Goal: Task Accomplishment & Management: Use online tool/utility

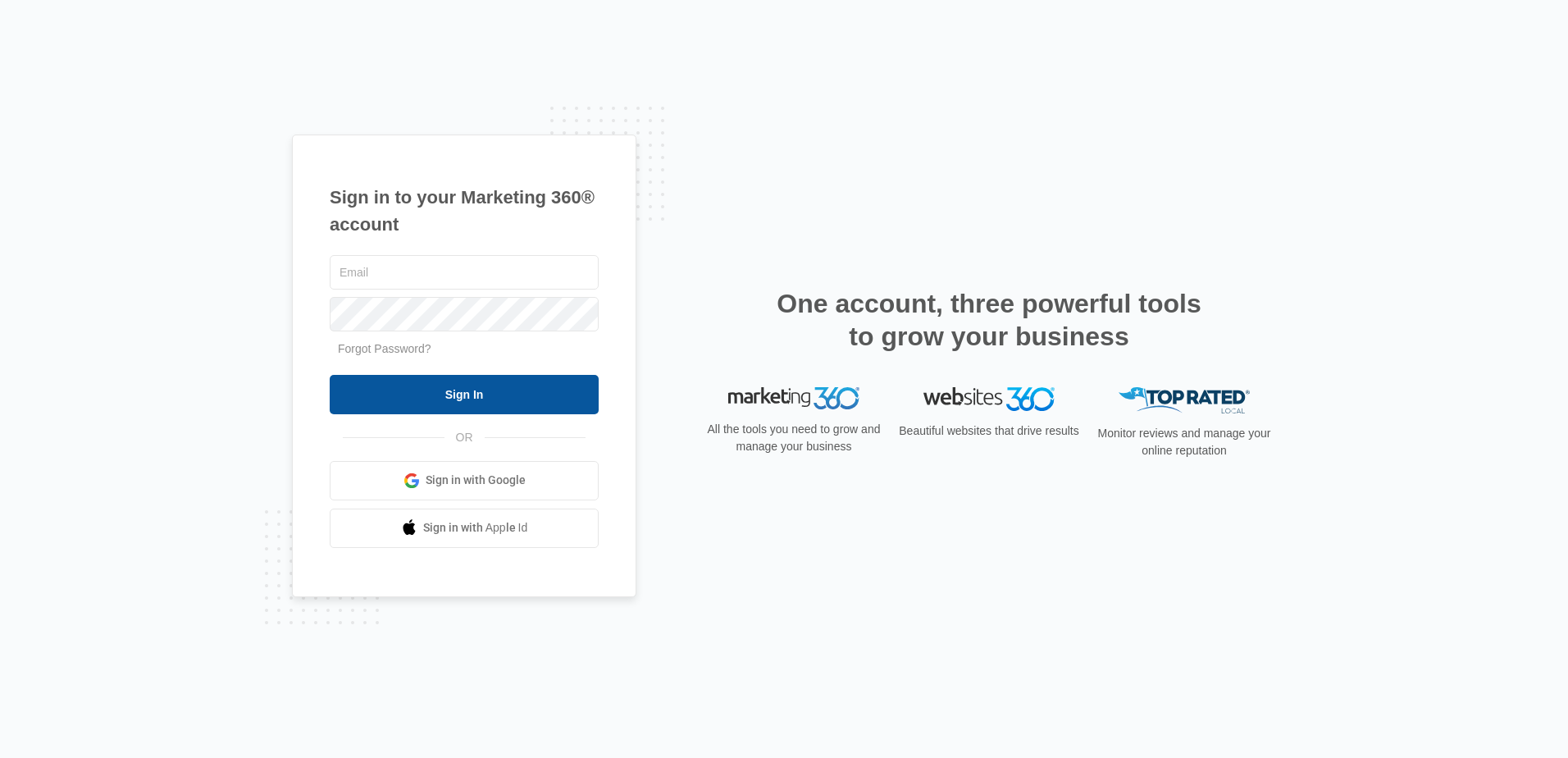
type input "[PERSON_NAME][EMAIL_ADDRESS][DOMAIN_NAME]"
click at [491, 389] on input "Sign In" at bounding box center [464, 395] width 269 height 39
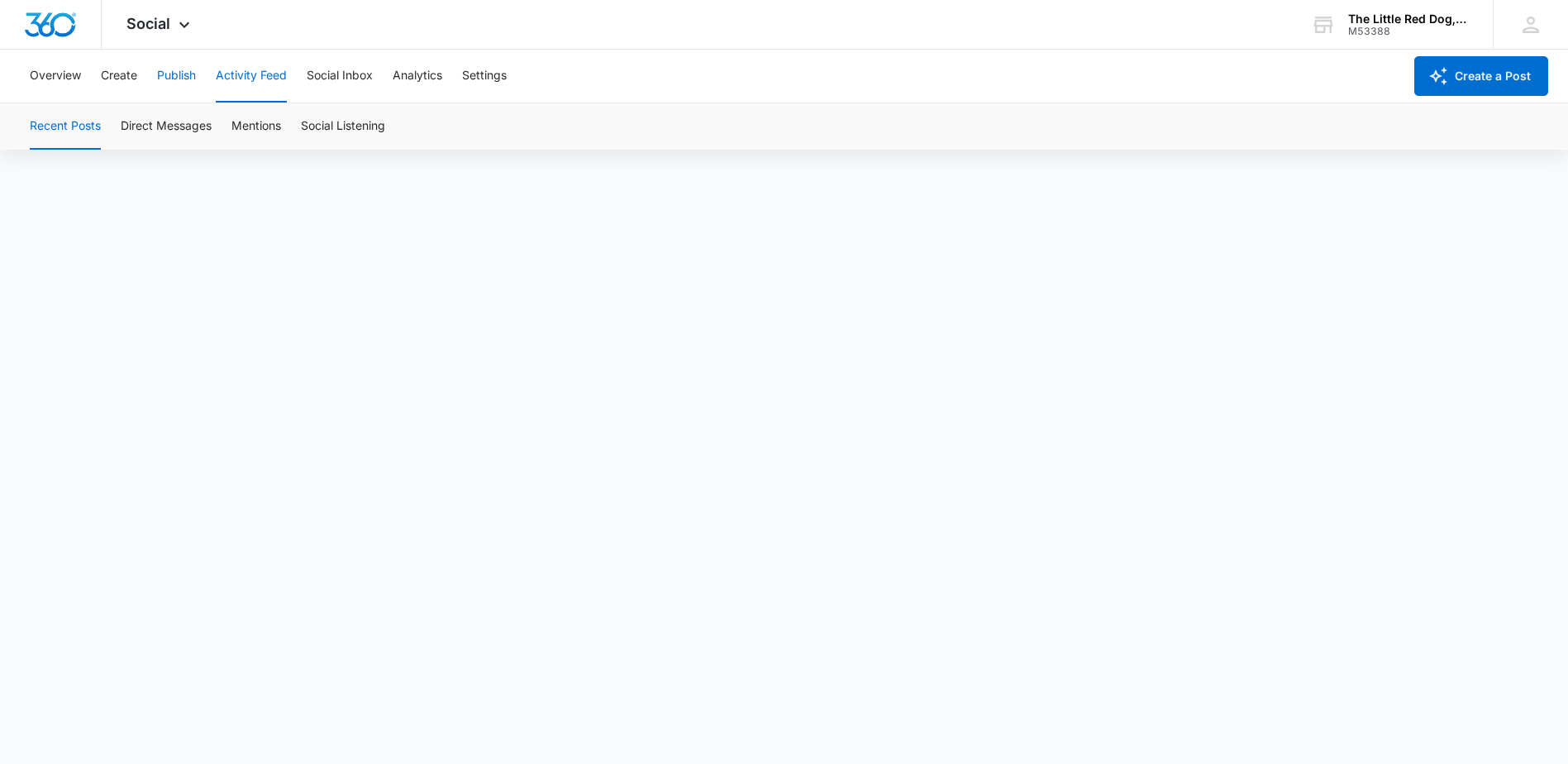
click at [178, 71] on button "Publish" at bounding box center [176, 76] width 38 height 53
